Goal: Task Accomplishment & Management: Complete application form

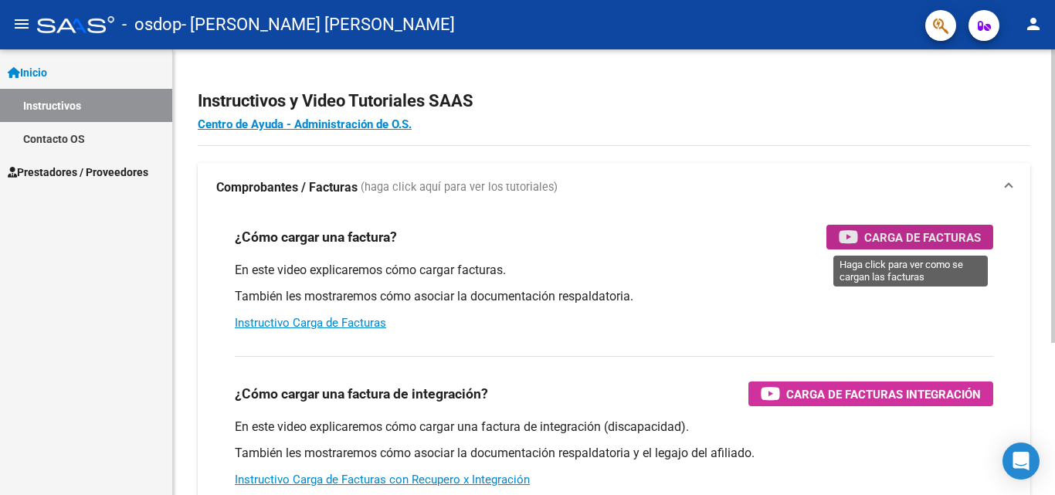
click at [857, 236] on icon "button" at bounding box center [848, 237] width 19 height 18
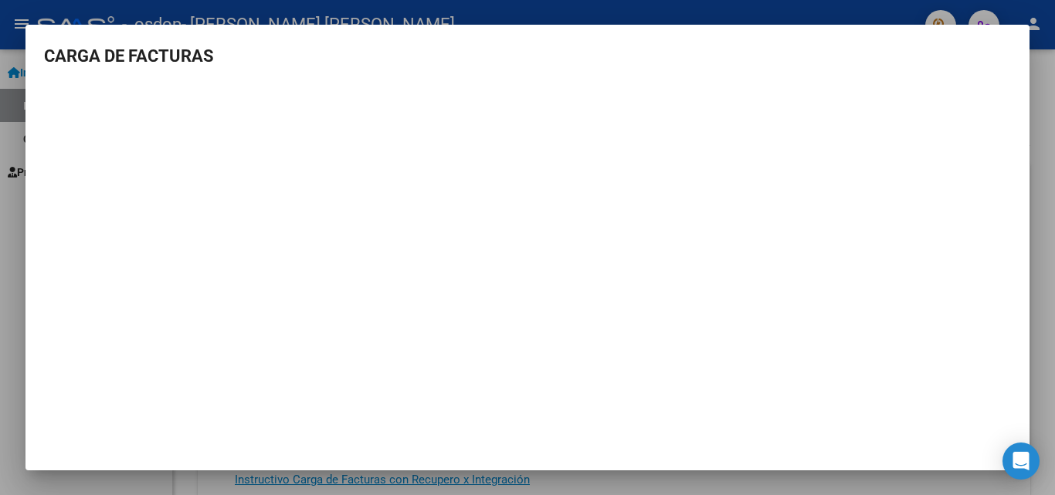
click at [63, 452] on mat-dialog-container "CARGA DE FACTURAS" at bounding box center [527, 248] width 1004 height 446
click at [58, 82] on mat-dialog-content "CARGA DE FACTURAS" at bounding box center [527, 238] width 1004 height 391
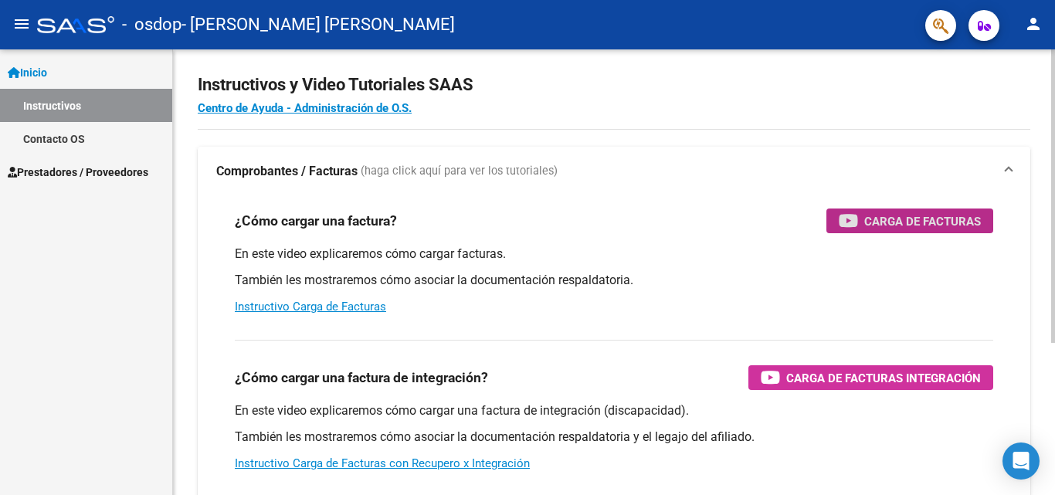
scroll to position [9, 0]
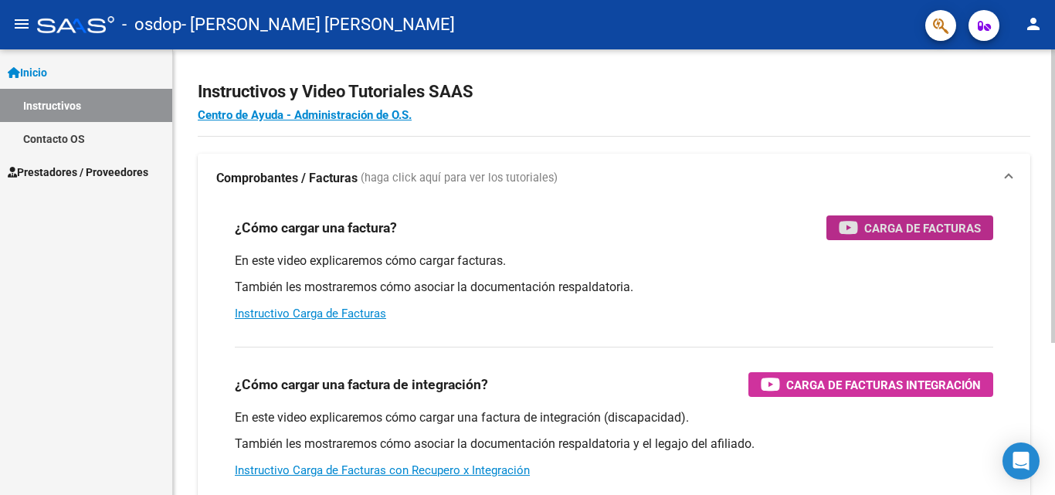
click at [1048, 137] on div "Instructivos y Video Tutoriales SAAS Centro de Ayuda - Administración de O.S. C…" at bounding box center [616, 378] width 886 height 677
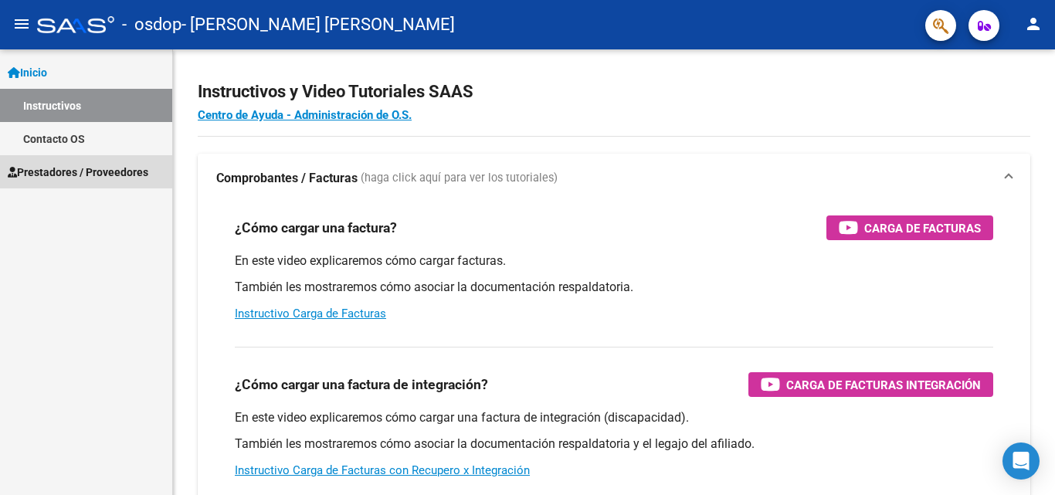
click at [120, 169] on span "Prestadores / Proveedores" at bounding box center [78, 172] width 141 height 17
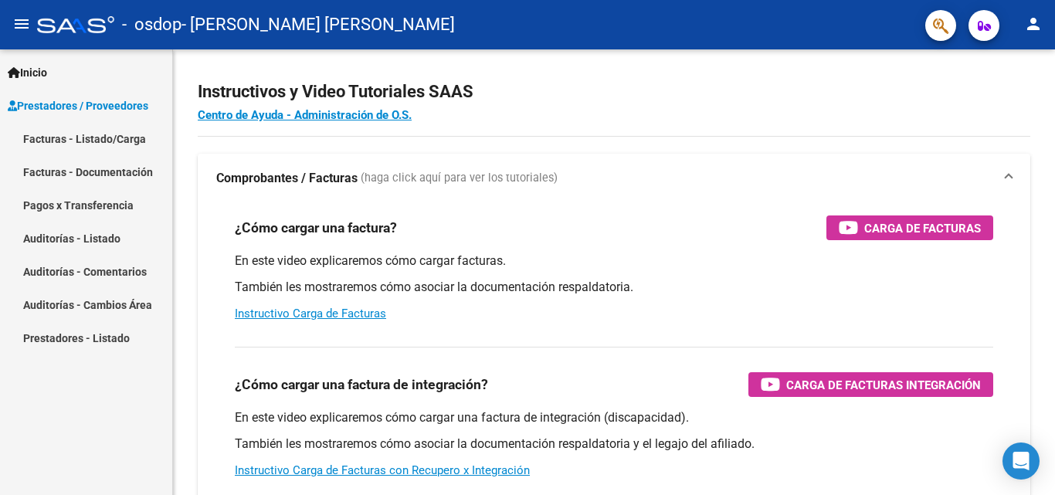
click at [117, 100] on span "Prestadores / Proveedores" at bounding box center [78, 105] width 141 height 17
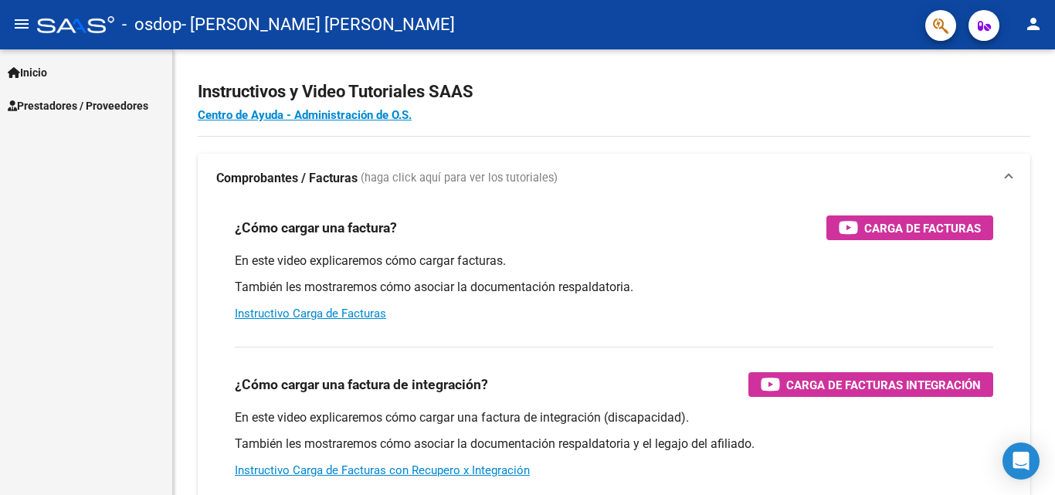
click at [117, 100] on span "Prestadores / Proveedores" at bounding box center [78, 105] width 141 height 17
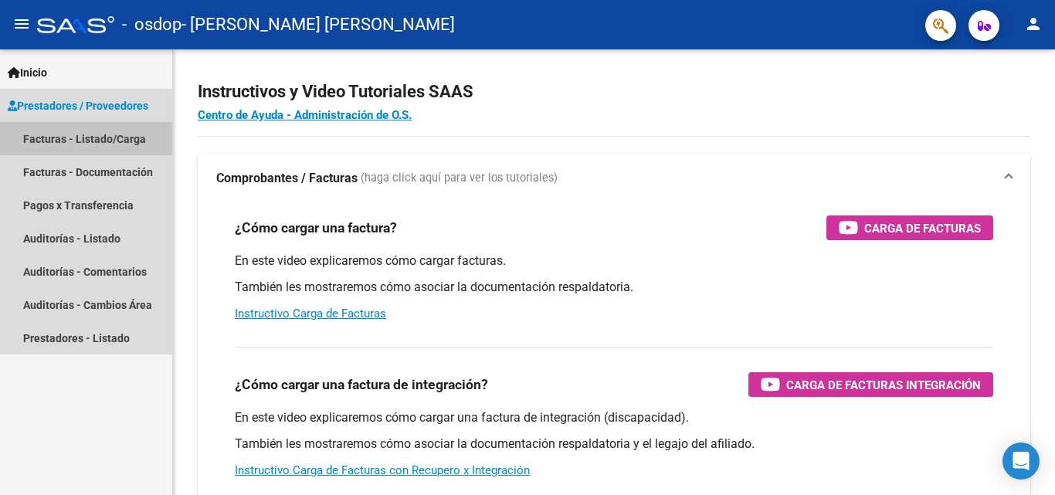
click at [107, 133] on link "Facturas - Listado/Carga" at bounding box center [86, 138] width 172 height 33
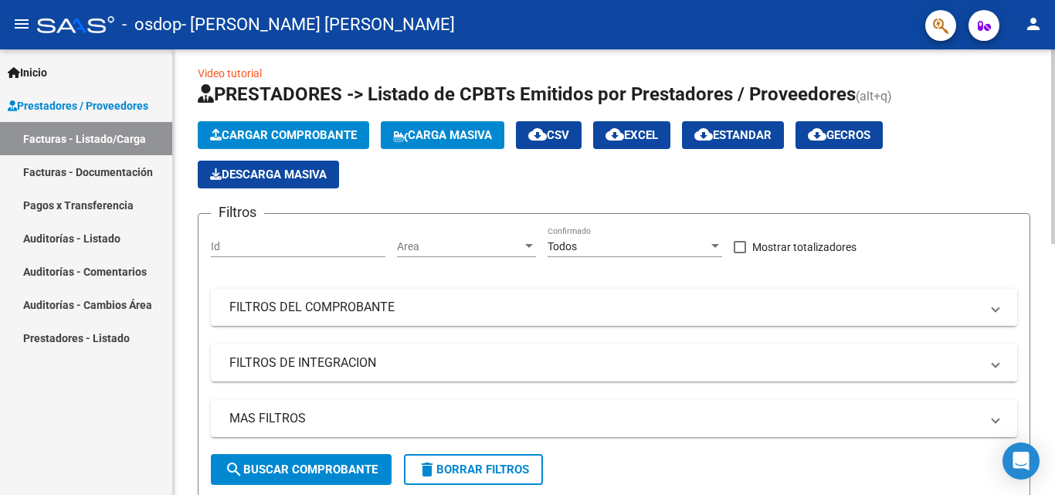
click at [300, 129] on span "Cargar Comprobante" at bounding box center [283, 135] width 147 height 14
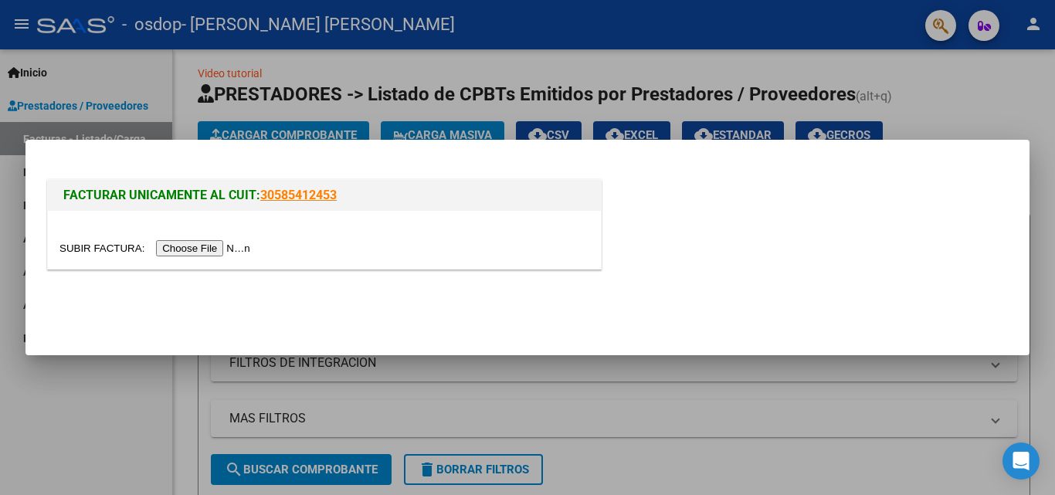
click at [210, 253] on input "file" at bounding box center [156, 248] width 195 height 16
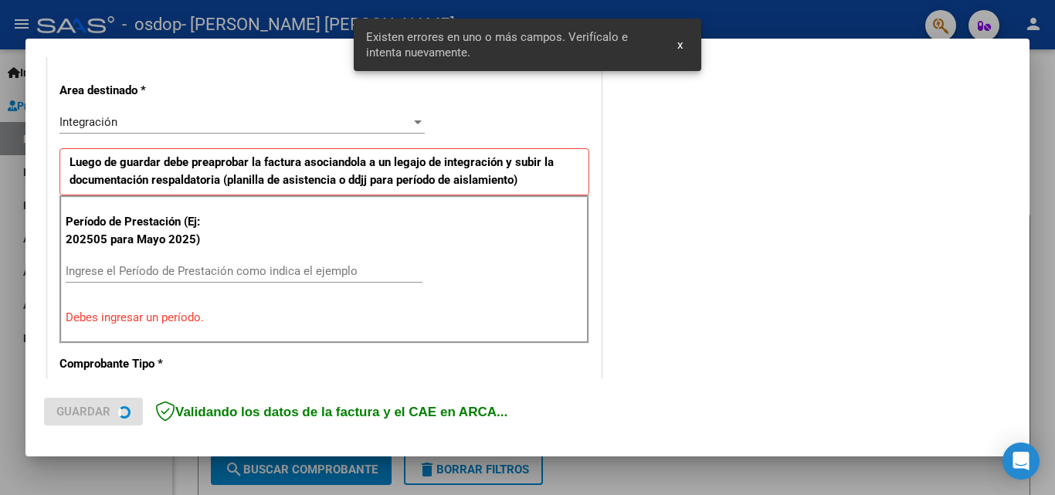
scroll to position [348, 0]
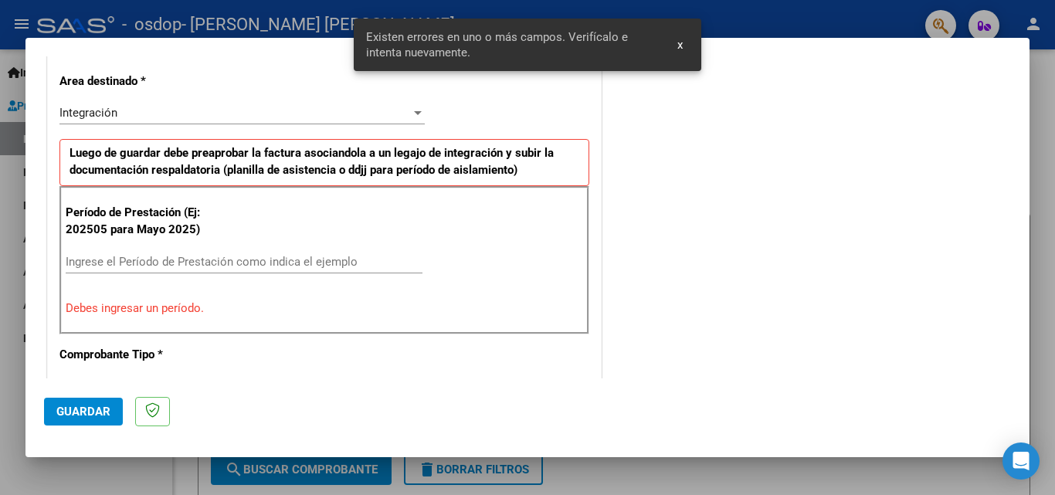
click at [673, 52] on button "x" at bounding box center [680, 45] width 30 height 28
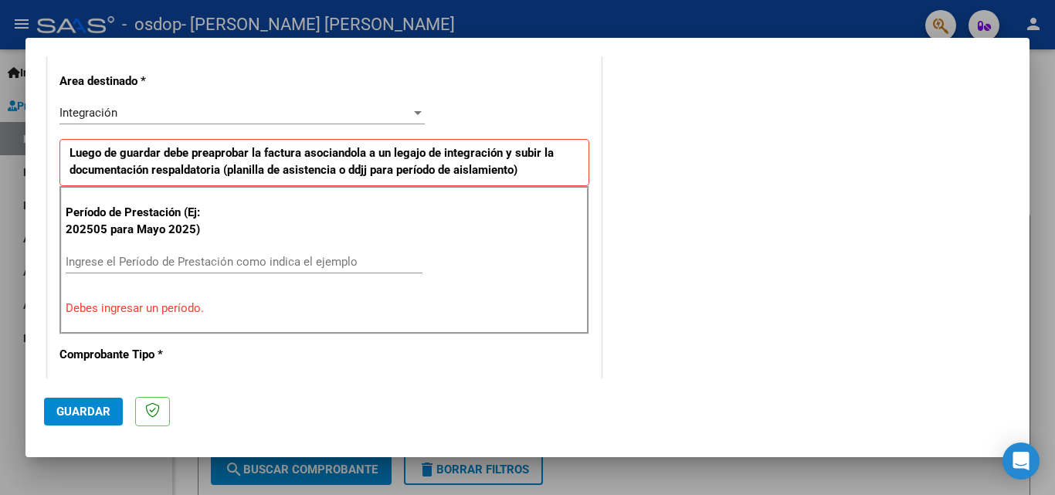
click at [231, 253] on div "Ingrese el Período de Prestación como indica el ejemplo" at bounding box center [244, 261] width 357 height 23
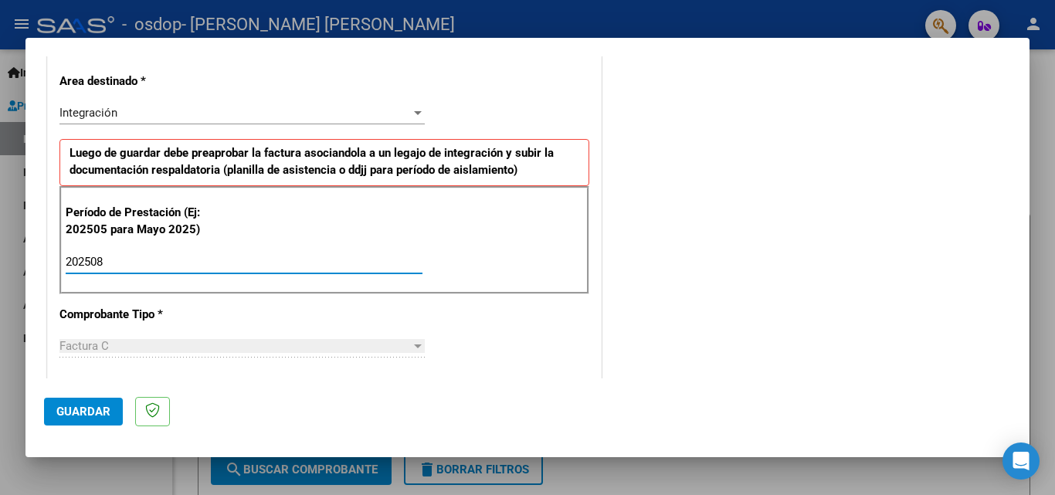
type input "202508"
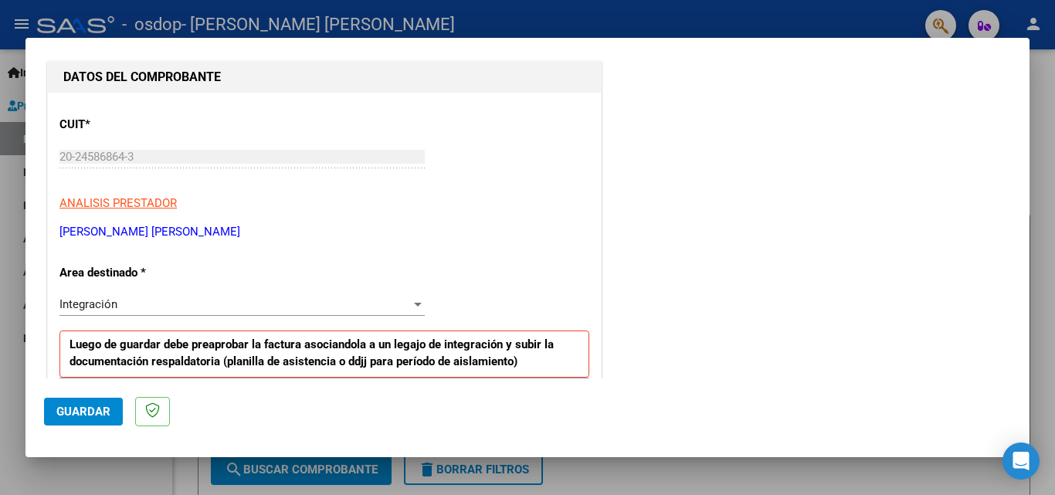
scroll to position [22, 0]
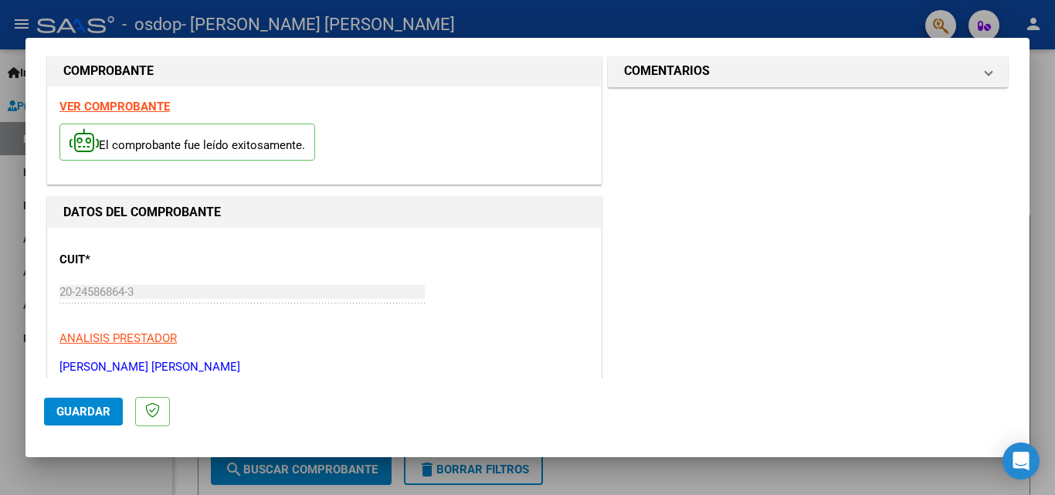
drag, startPoint x: 993, startPoint y: 119, endPoint x: 984, endPoint y: 102, distance: 19.4
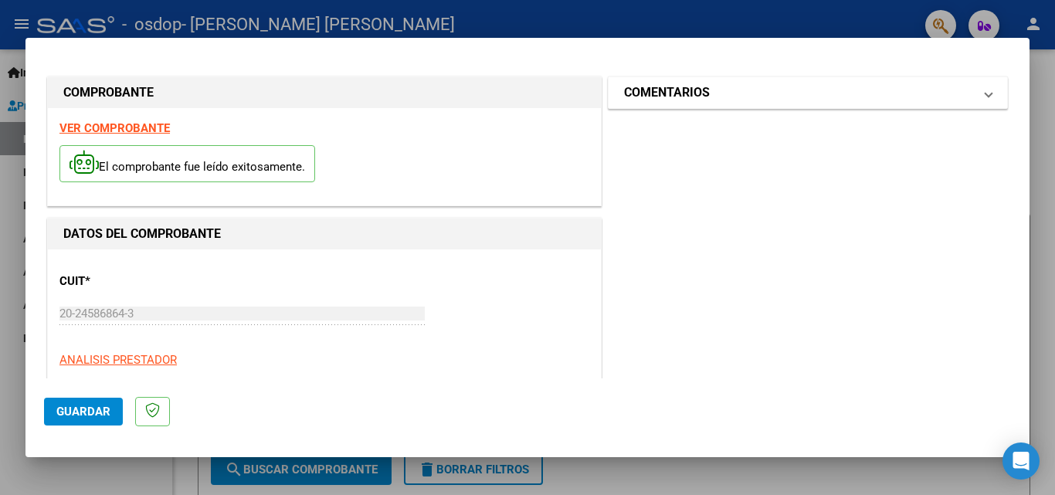
click at [883, 108] on mat-expansion-panel-header "COMENTARIOS" at bounding box center [808, 92] width 398 height 31
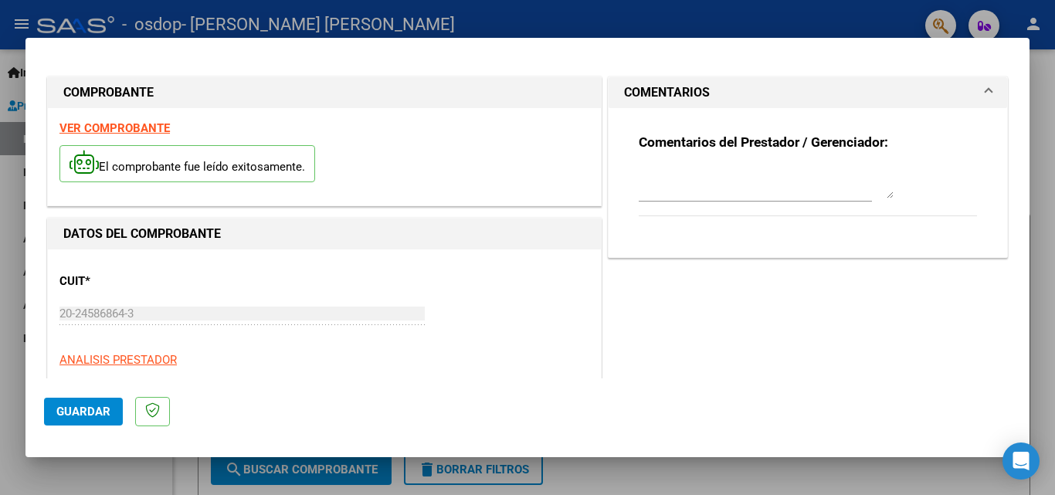
click at [695, 194] on textarea at bounding box center [766, 183] width 255 height 31
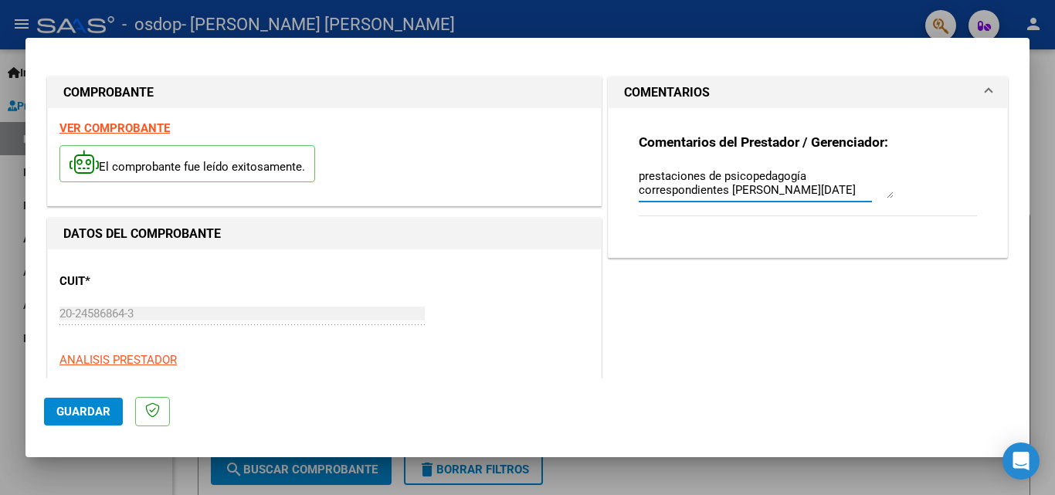
type textarea "prestaciones de psicopedagogía correspondientes [PERSON_NAME][DATE]"
click at [978, 192] on div "Comentarios del Prestador / Gerenciador: prestaciones de psicopedagogía corresp…" at bounding box center [808, 182] width 398 height 149
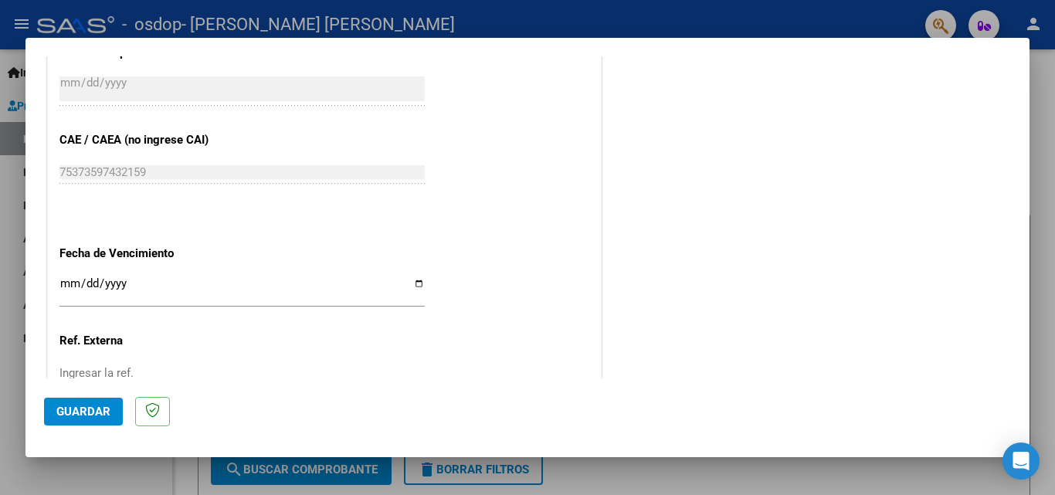
scroll to position [1037, 0]
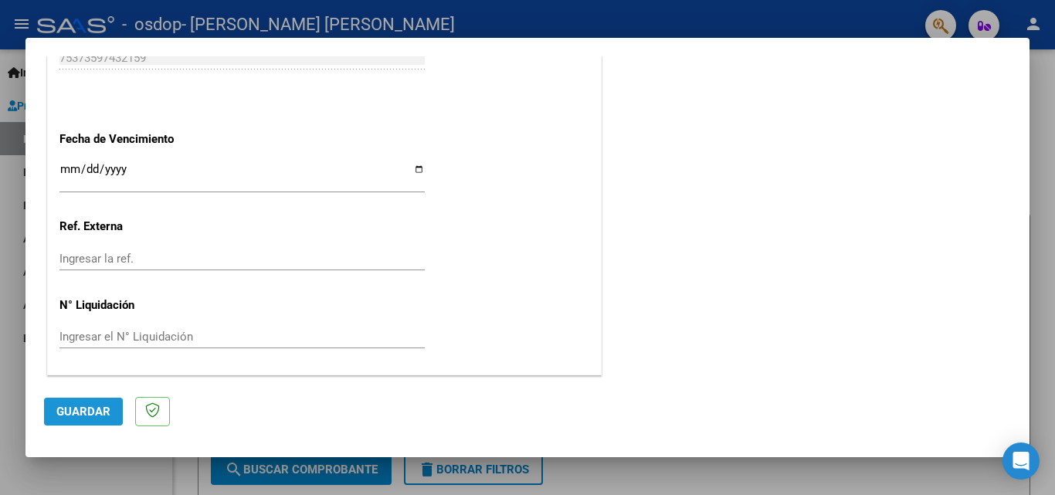
click at [72, 412] on span "Guardar" at bounding box center [83, 412] width 54 height 14
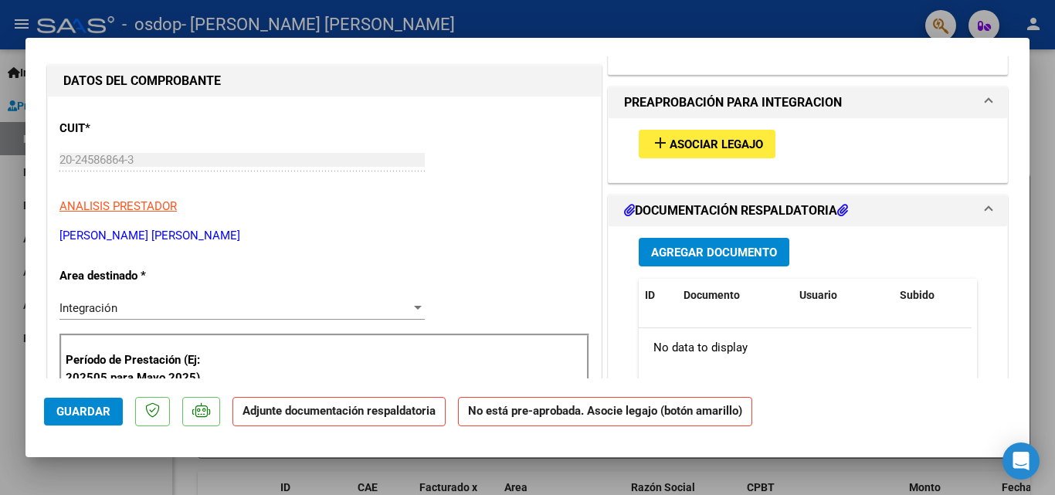
scroll to position [172, 0]
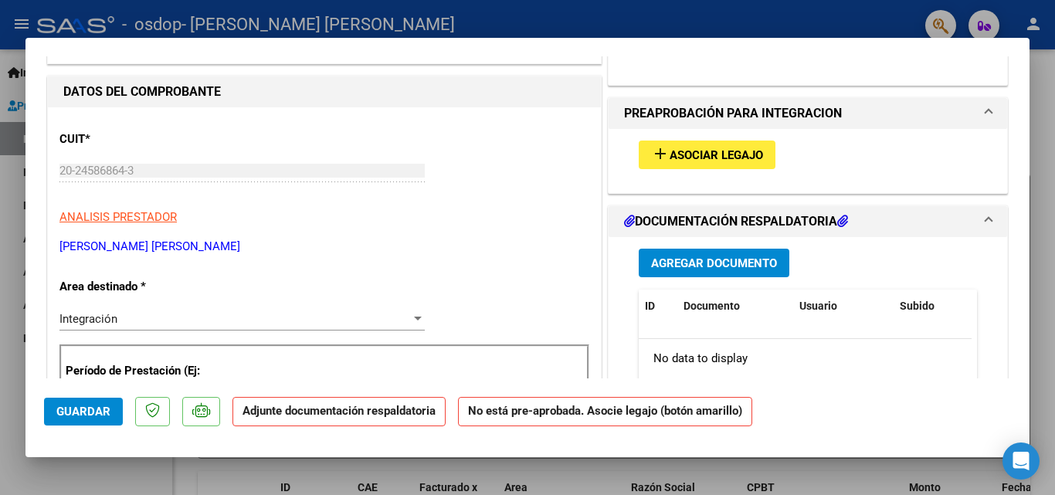
click at [669, 266] on span "Agregar Documento" at bounding box center [714, 263] width 126 height 14
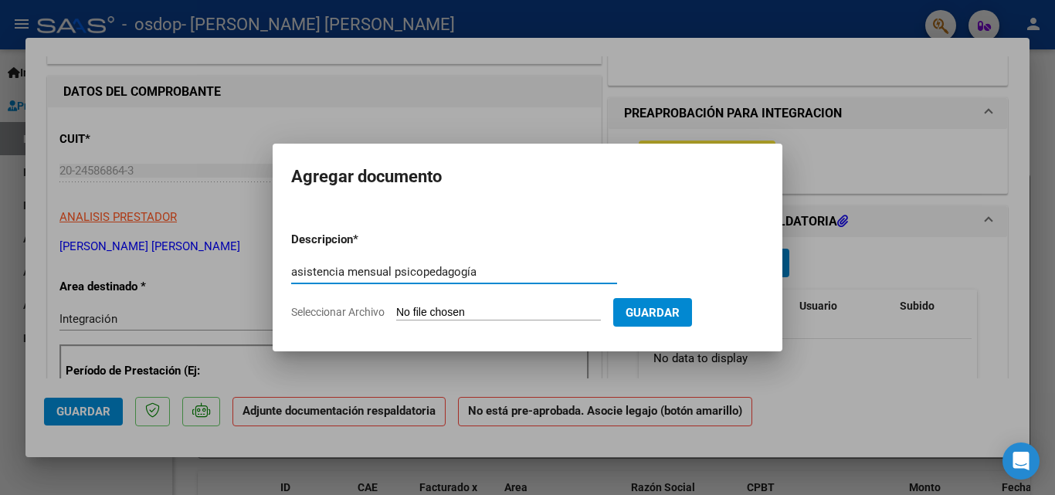
type input "asistencia mensual psicopedagogía"
click at [499, 311] on input "Seleccionar Archivo" at bounding box center [498, 313] width 205 height 15
type input "C:\fakepath\asist [PERSON_NAME].pdf"
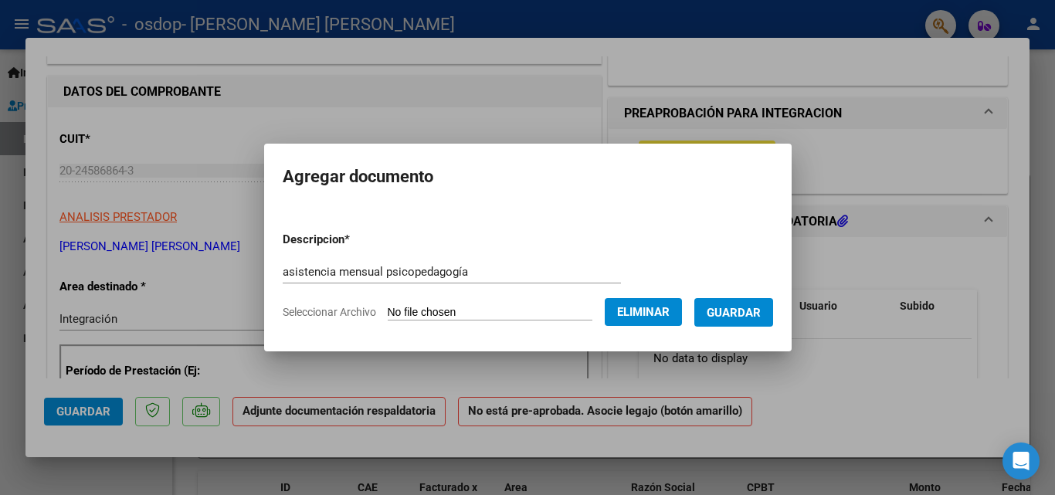
click at [751, 306] on span "Guardar" at bounding box center [734, 313] width 54 height 14
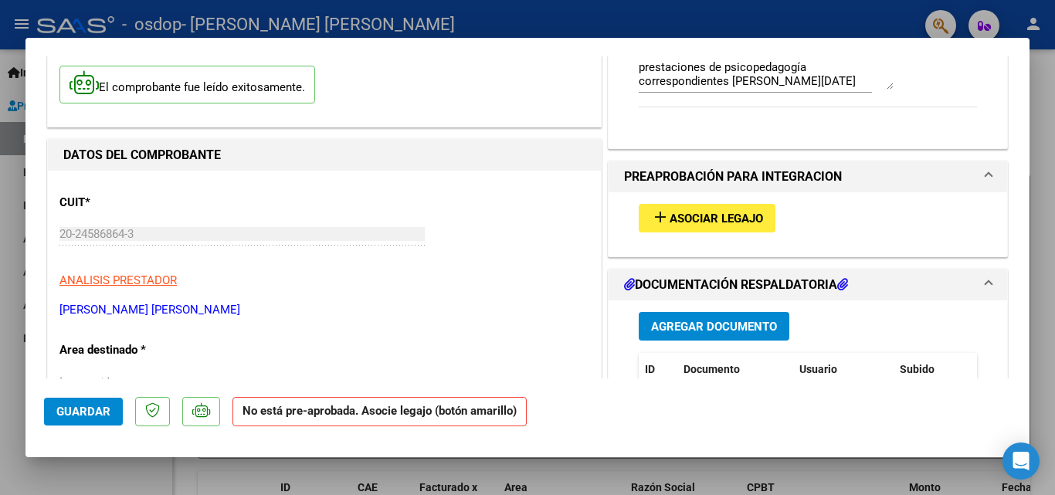
scroll to position [168, 0]
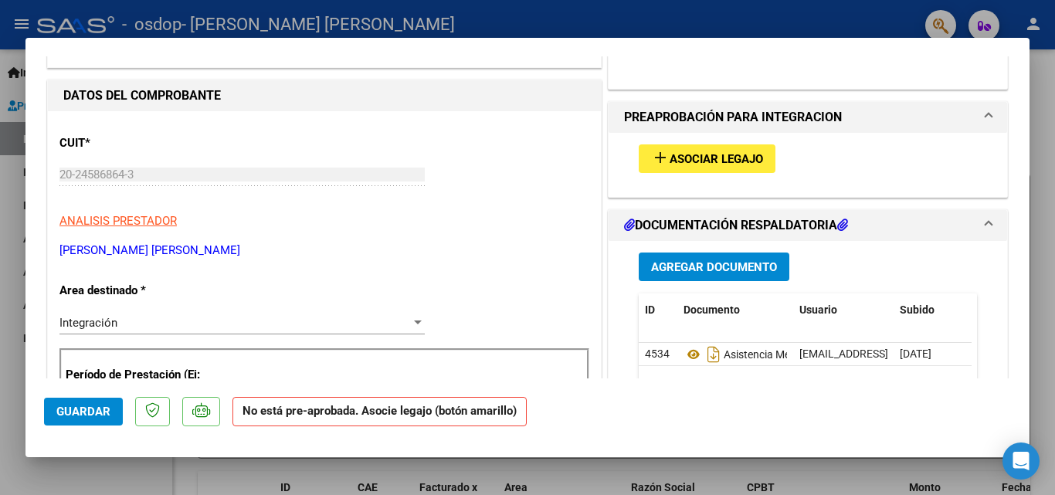
click at [727, 154] on span "Asociar Legajo" at bounding box center [716, 159] width 93 height 14
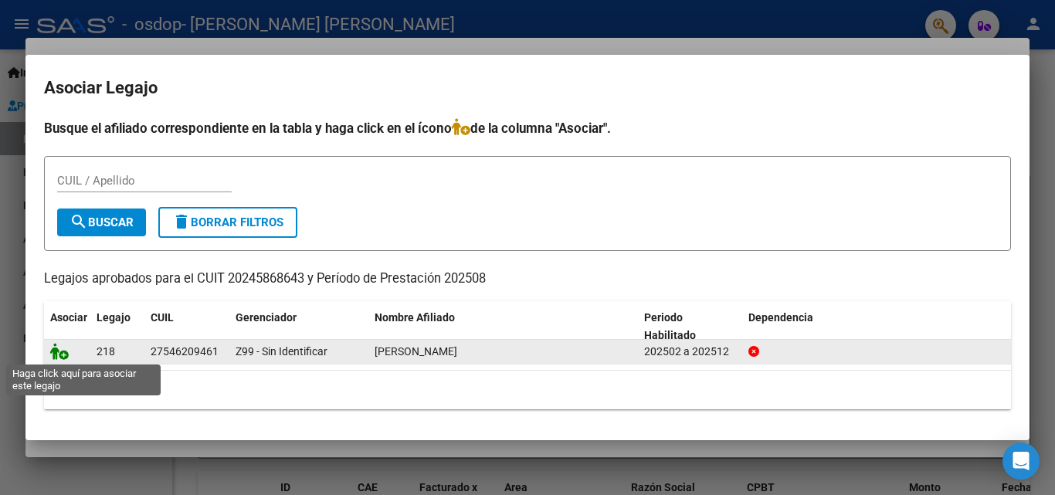
click at [57, 350] on icon at bounding box center [59, 351] width 19 height 17
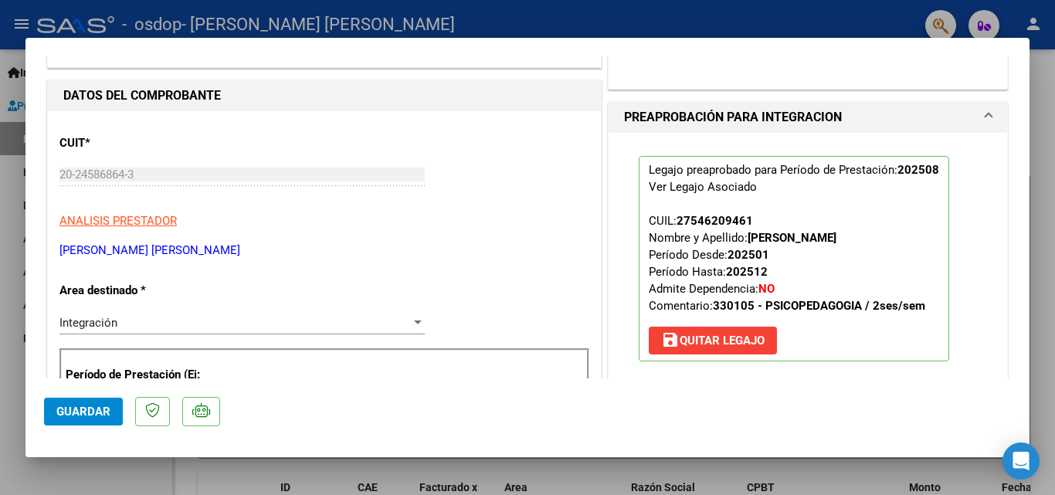
drag, startPoint x: 992, startPoint y: 233, endPoint x: 1025, endPoint y: 164, distance: 76.3
click at [1025, 164] on mat-dialog-content "COMPROBANTE VER COMPROBANTE ESTADO: Recibida. En proceso de confirmacion/acepta…" at bounding box center [527, 217] width 1004 height 322
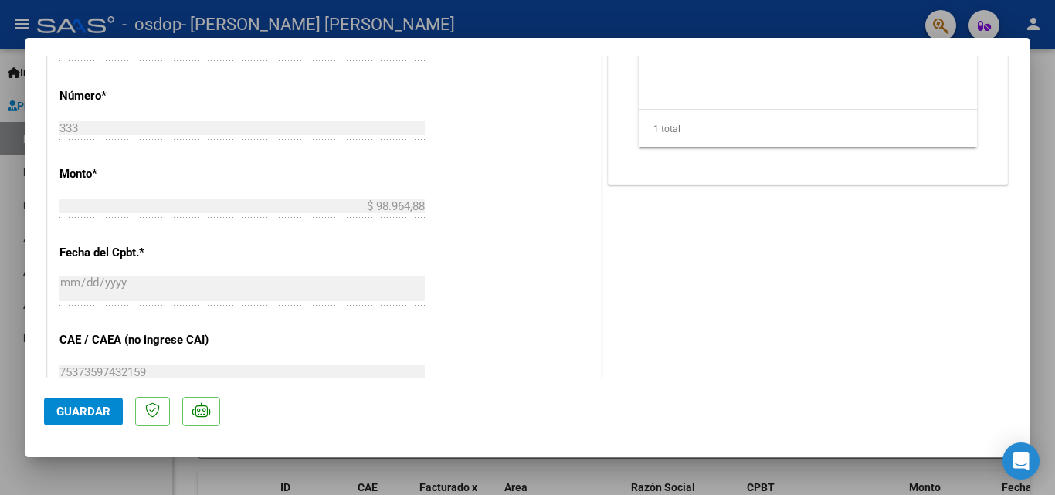
scroll to position [1060, 0]
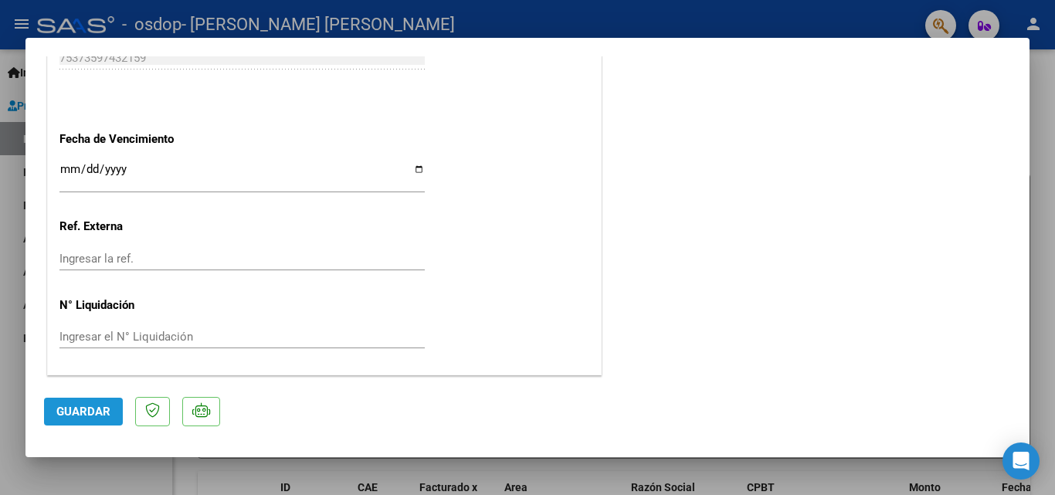
click at [101, 414] on span "Guardar" at bounding box center [83, 412] width 54 height 14
click at [86, 410] on span "Guardar" at bounding box center [83, 412] width 54 height 14
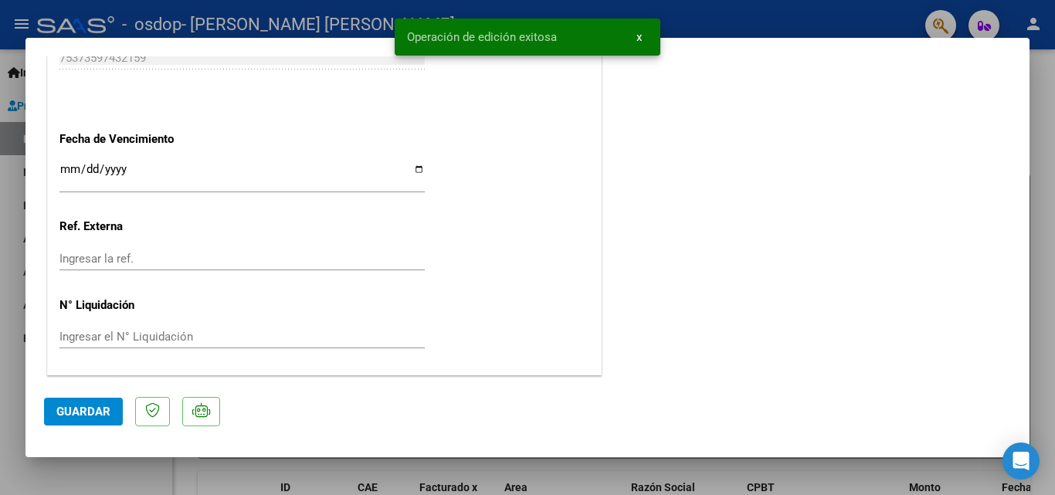
click at [635, 35] on button "x" at bounding box center [639, 37] width 30 height 28
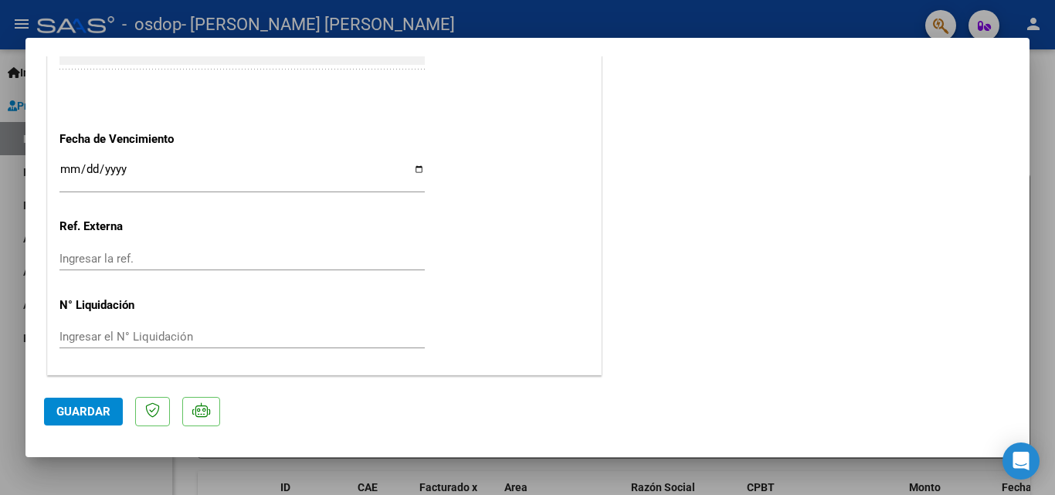
scroll to position [0, 0]
